Goal: Check status: Check status

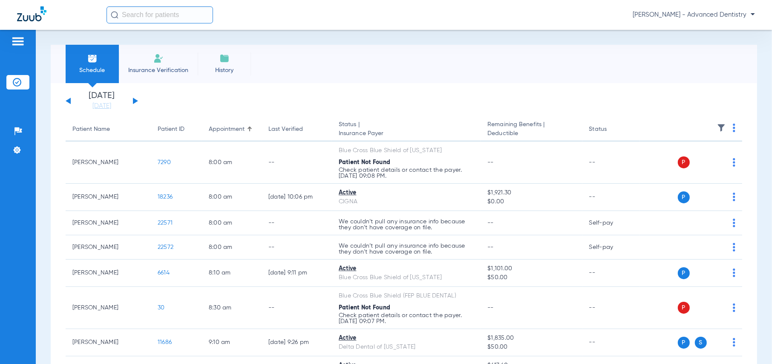
click at [134, 101] on button at bounding box center [135, 101] width 5 height 6
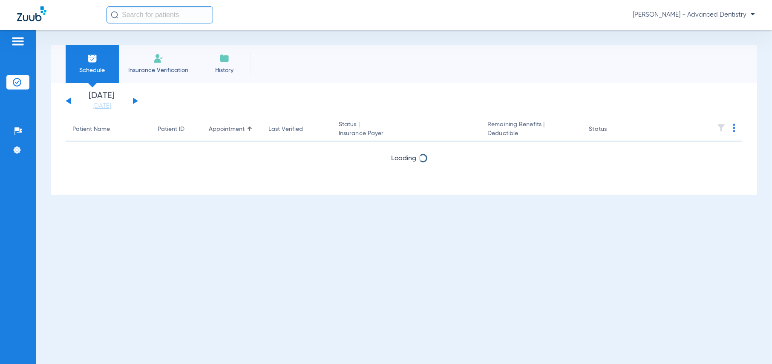
click at [134, 101] on button at bounding box center [135, 101] width 5 height 6
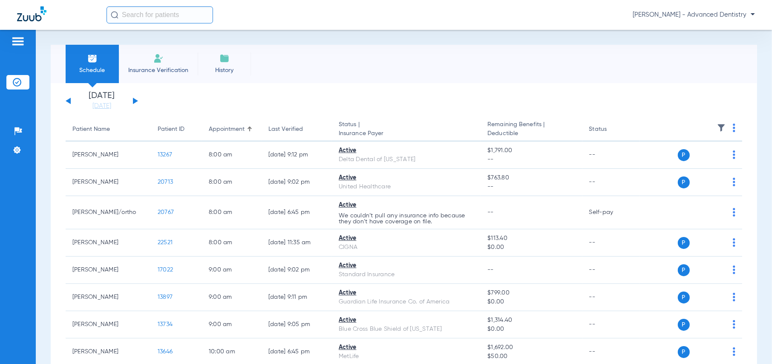
click at [134, 101] on button at bounding box center [135, 101] width 5 height 6
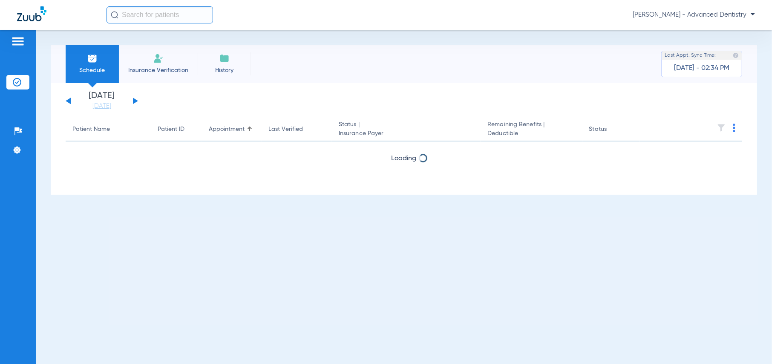
click at [134, 101] on button at bounding box center [135, 101] width 5 height 6
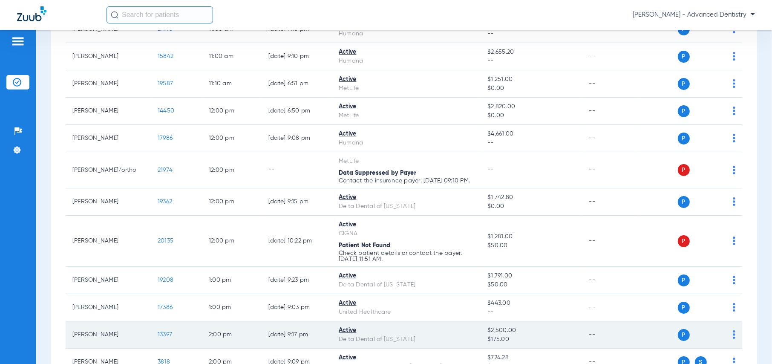
scroll to position [383, 0]
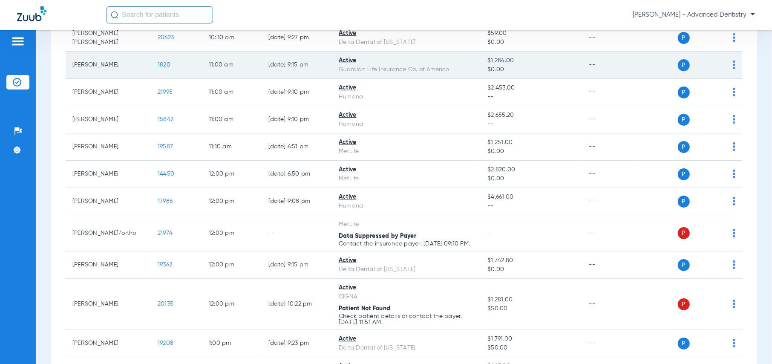
click at [349, 74] on div "Guardian Life Insurance Co. of America" at bounding box center [406, 69] width 135 height 9
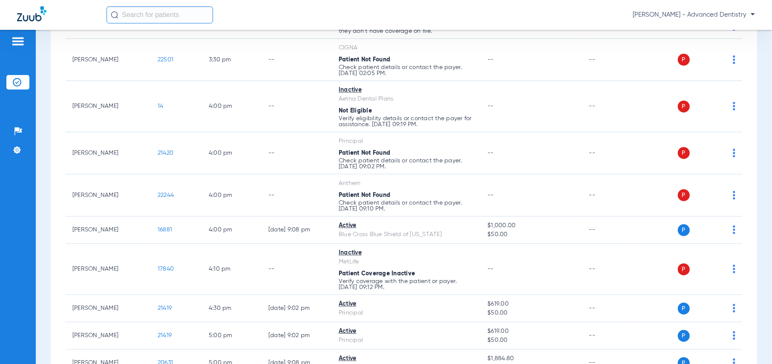
scroll to position [1022, 0]
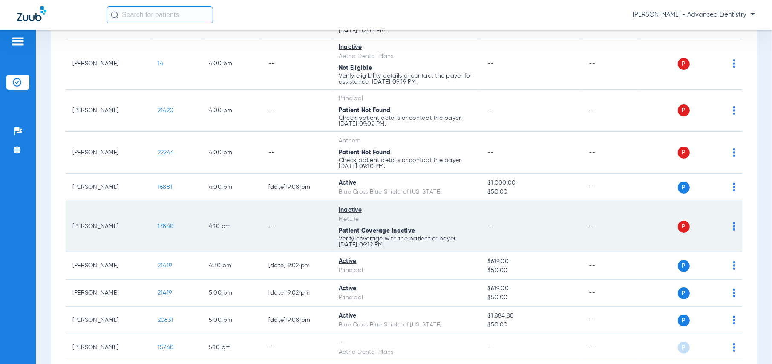
click at [384, 234] on span "Patient Coverage Inactive" at bounding box center [377, 231] width 76 height 6
